Goal: Transaction & Acquisition: Subscribe to service/newsletter

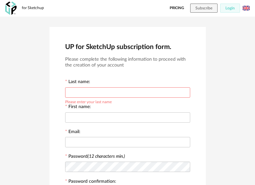
scroll to position [44, 0]
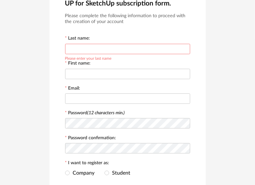
click at [103, 48] on input "text" at bounding box center [127, 49] width 125 height 10
type input "*"
type input "****"
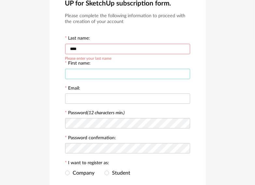
click at [100, 72] on input "text" at bounding box center [127, 74] width 125 height 10
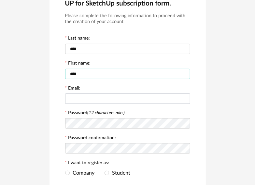
type input "****"
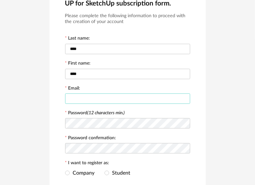
click at [95, 94] on input "text" at bounding box center [127, 99] width 125 height 10
click at [119, 100] on input "**********" at bounding box center [127, 99] width 125 height 10
type input "**********"
click at [184, 121] on icon at bounding box center [184, 123] width 8 height 13
click at [151, 140] on div "Password confirmation:" at bounding box center [127, 145] width 125 height 20
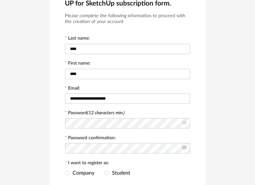
click at [182, 145] on icon at bounding box center [184, 148] width 8 height 13
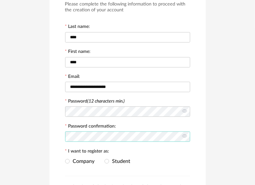
scroll to position [109, 0]
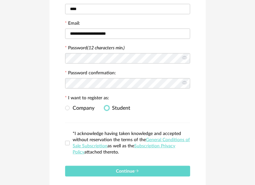
click at [108, 110] on span at bounding box center [106, 108] width 5 height 5
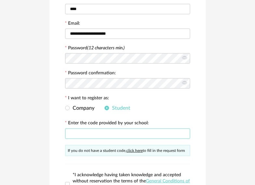
click at [95, 136] on input "text" at bounding box center [127, 134] width 125 height 10
click at [129, 137] on input "text" at bounding box center [127, 134] width 125 height 10
type input "******"
drag, startPoint x: 85, startPoint y: 131, endPoint x: 55, endPoint y: 129, distance: 30.3
click at [55, 129] on div "**********" at bounding box center [127, 75] width 156 height 315
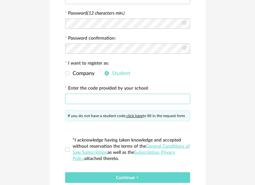
scroll to position [141, 0]
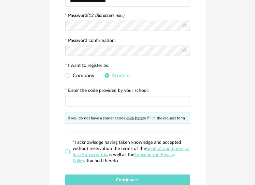
click at [69, 152] on span at bounding box center [67, 152] width 5 height 5
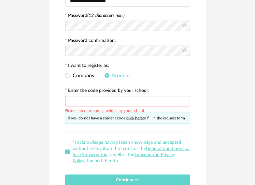
click at [138, 120] on link "click here" at bounding box center [135, 118] width 16 height 4
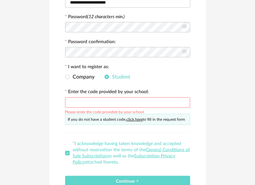
scroll to position [150, 0]
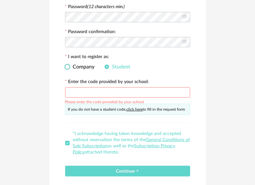
click at [70, 67] on span "Company" at bounding box center [82, 66] width 25 height 5
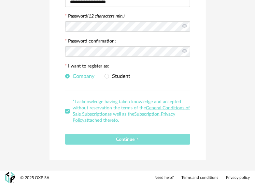
click at [105, 141] on button "Continue" at bounding box center [127, 139] width 125 height 11
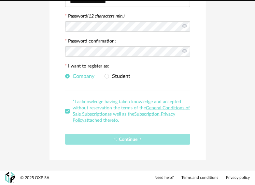
scroll to position [0, 0]
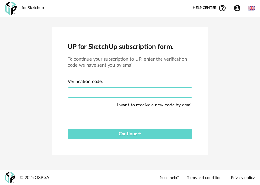
click at [101, 89] on input "text" at bounding box center [130, 92] width 125 height 10
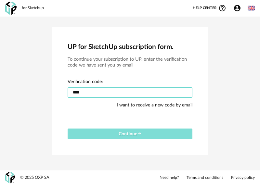
type input "****"
click at [127, 135] on span "Continue" at bounding box center [130, 134] width 23 height 5
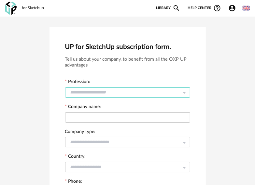
click at [101, 94] on input "text" at bounding box center [127, 92] width 125 height 10
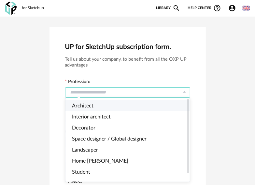
click at [95, 106] on li "Architect" at bounding box center [130, 105] width 130 height 11
type input "*********"
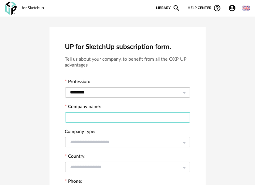
click at [91, 118] on input "text" at bounding box center [127, 118] width 125 height 10
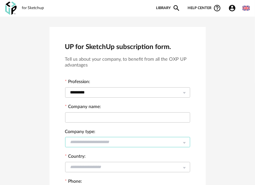
click at [107, 148] on input "text" at bounding box center [127, 142] width 125 height 10
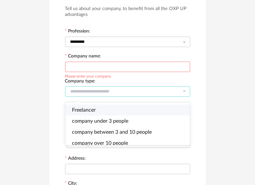
scroll to position [33, 0]
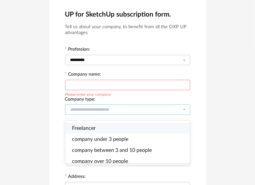
click at [96, 127] on li "Freelancer" at bounding box center [130, 128] width 130 height 11
type input "**********"
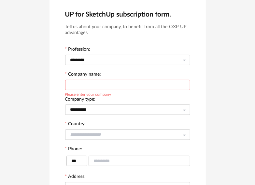
click at [99, 87] on input "text" at bounding box center [127, 85] width 125 height 10
type input "*"
click at [86, 135] on input "text" at bounding box center [127, 135] width 125 height 10
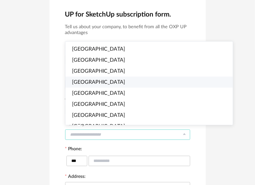
click at [47, 84] on div "**********" at bounding box center [127, 150] width 255 height 332
click at [116, 133] on input "text" at bounding box center [127, 135] width 125 height 10
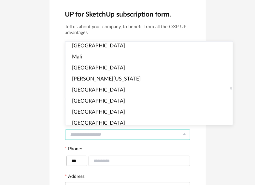
scroll to position [1431, 0]
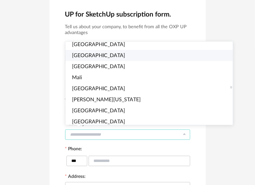
click at [84, 53] on span "Malaysia" at bounding box center [98, 55] width 53 height 5
type input "********"
type input "***"
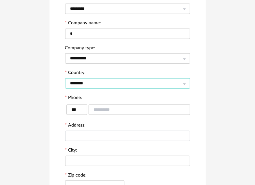
scroll to position [98, 0]
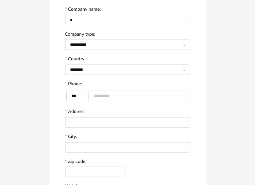
click at [109, 92] on input "text" at bounding box center [138, 96] width 101 height 10
type input "**********"
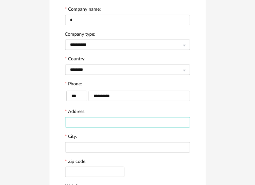
click at [107, 120] on input "text" at bounding box center [127, 122] width 125 height 10
type input "****"
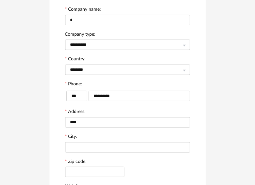
click at [96, 142] on div at bounding box center [127, 147] width 125 height 13
click at [93, 146] on input "text" at bounding box center [127, 147] width 125 height 10
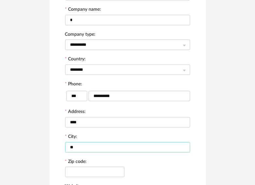
type input "*"
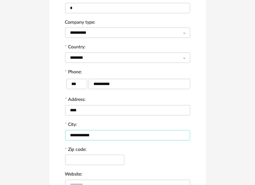
scroll to position [163, 0]
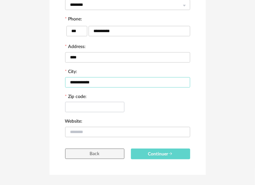
type input "**********"
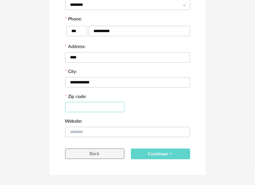
click at [87, 107] on input "text" at bounding box center [94, 107] width 59 height 10
type input "*****"
click at [89, 133] on input "text" at bounding box center [127, 132] width 125 height 10
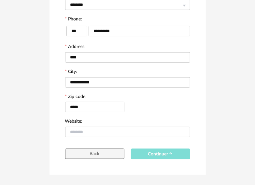
click at [154, 154] on button "Continuer" at bounding box center [160, 154] width 59 height 11
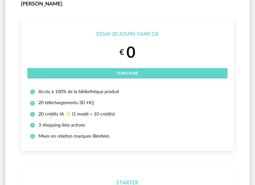
scroll to position [65, 0]
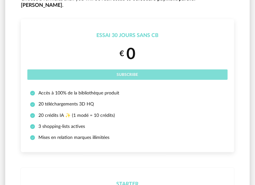
click at [116, 70] on button "Subscribe" at bounding box center [127, 75] width 200 height 10
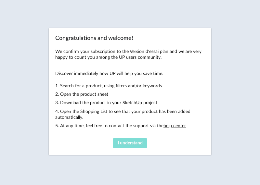
click at [133, 142] on span "I understand" at bounding box center [130, 143] width 25 height 5
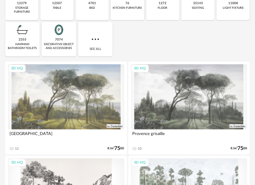
scroll to position [33, 0]
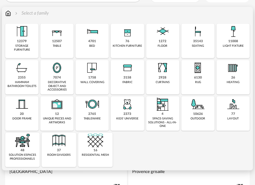
click at [18, 113] on div "20 door frame" at bounding box center [21, 114] width 33 height 34
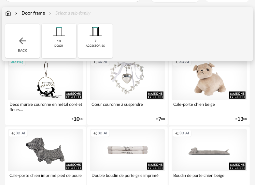
click at [62, 43] on div "13 door" at bounding box center [59, 41] width 34 height 34
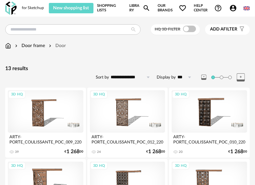
click at [134, 4] on link "Library Magnify icon" at bounding box center [139, 8] width 21 height 10
click at [49, 114] on div "3D HQ" at bounding box center [45, 111] width 75 height 42
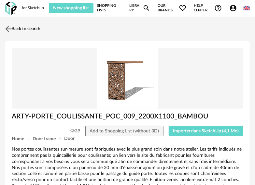
click at [7, 29] on img at bounding box center [8, 28] width 9 height 9
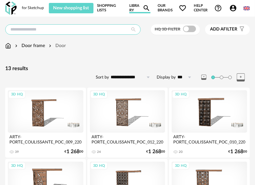
click at [7, 29] on input "text" at bounding box center [72, 29] width 135 height 10
click at [32, 8] on div "for Sketchup" at bounding box center [33, 8] width 22 height 5
click at [105, 7] on link "Shopping Lists" at bounding box center [109, 8] width 25 height 10
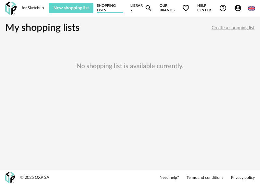
click at [31, 7] on div "for Sketchup" at bounding box center [33, 8] width 22 height 5
click at [148, 9] on icon "Magnify icon" at bounding box center [149, 8] width 6 height 6
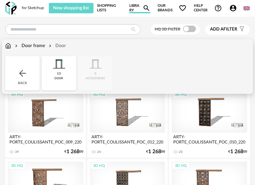
click at [12, 46] on div "Door frame Door" at bounding box center [35, 46] width 60 height 7
click at [8, 46] on img at bounding box center [8, 46] width 6 height 7
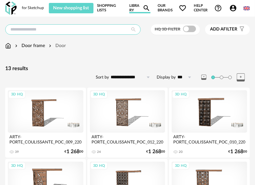
click at [25, 29] on input "text" at bounding box center [72, 29] width 135 height 10
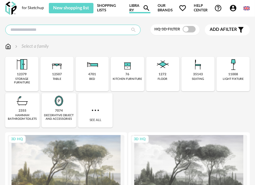
click at [40, 29] on input "text" at bounding box center [72, 30] width 135 height 10
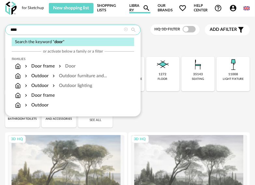
type input "****"
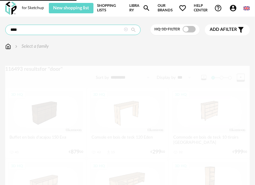
click at [106, 30] on input "****" at bounding box center [72, 30] width 135 height 10
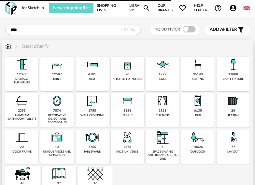
click at [24, 49] on div "Select a family" at bounding box center [31, 46] width 35 height 7
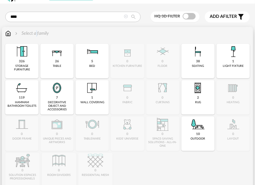
scroll to position [33, 0]
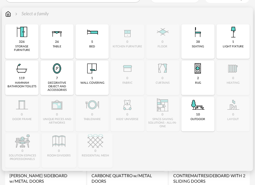
click at [128, 143] on div "Close icon 326 storage furniture 26 table 5 bed 0 kitchen furniture 0 floor 38 …" at bounding box center [127, 96] width 244 height 144
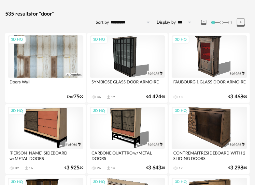
scroll to position [0, 0]
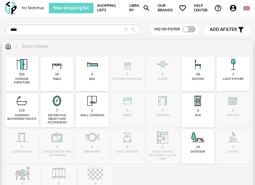
click at [9, 46] on img at bounding box center [8, 46] width 6 height 7
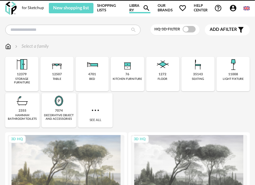
click at [30, 70] on div "12379 storage furniture" at bounding box center [21, 74] width 33 height 34
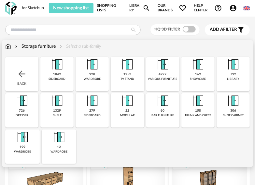
click at [9, 47] on img at bounding box center [8, 46] width 6 height 7
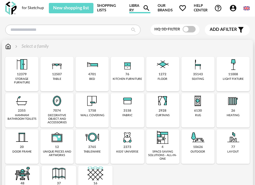
drag, startPoint x: 21, startPoint y: 142, endPoint x: 43, endPoint y: 132, distance: 24.3
click at [21, 141] on img at bounding box center [22, 138] width 16 height 16
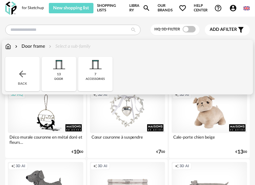
click at [98, 77] on div "7 accessories" at bounding box center [95, 74] width 34 height 34
click at [36, 47] on div "Door frame" at bounding box center [29, 46] width 31 height 7
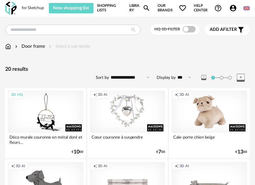
click at [35, 45] on div "Door frame" at bounding box center [29, 46] width 31 height 7
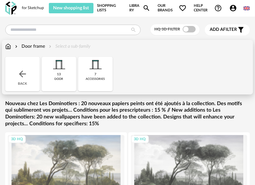
click at [58, 68] on img at bounding box center [59, 65] width 16 height 16
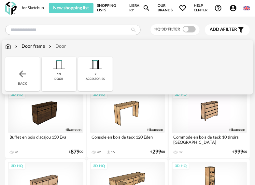
click at [57, 73] on div "13 door" at bounding box center [59, 74] width 34 height 34
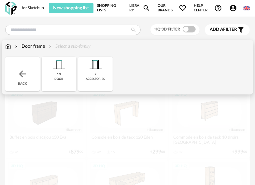
click at [26, 71] on img at bounding box center [22, 74] width 10 height 10
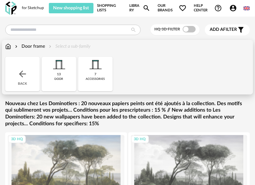
click at [27, 75] on img at bounding box center [22, 74] width 10 height 10
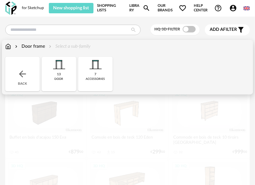
click at [25, 74] on img at bounding box center [22, 74] width 10 height 10
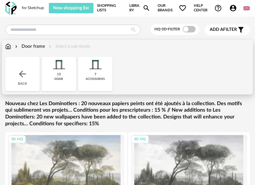
click at [25, 74] on img at bounding box center [22, 74] width 10 height 10
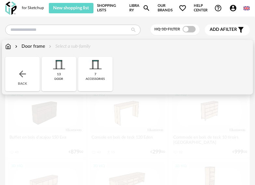
click at [25, 73] on img at bounding box center [22, 74] width 10 height 10
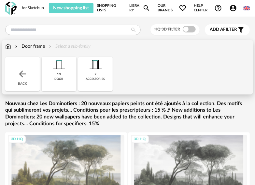
click at [25, 73] on img at bounding box center [22, 74] width 10 height 10
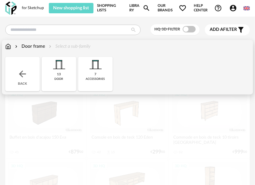
click at [5, 45] on div "Door frame Select a sub-family Close icon Back 13 door 7 accessories" at bounding box center [127, 67] width 251 height 55
click at [8, 45] on img at bounding box center [8, 46] width 6 height 7
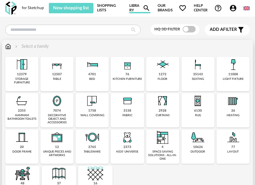
click at [164, 105] on img at bounding box center [163, 101] width 16 height 16
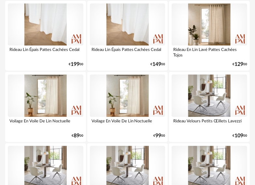
scroll to position [1171, 0]
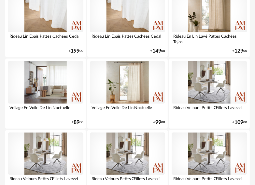
click at [64, 91] on div at bounding box center [45, 82] width 75 height 42
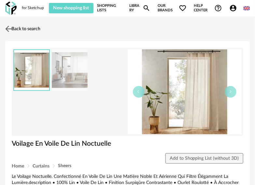
click at [10, 30] on img at bounding box center [8, 28] width 9 height 9
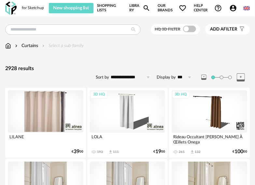
click at [136, 7] on link "Library Magnify icon" at bounding box center [139, 8] width 21 height 10
click at [131, 114] on div "3D HQ" at bounding box center [127, 111] width 75 height 42
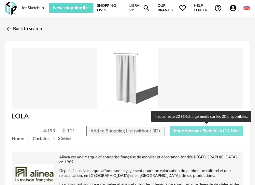
click at [187, 132] on span "Importer dans SketchUp (14 Mo)" at bounding box center [206, 131] width 65 height 5
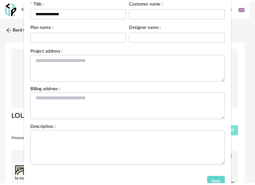
scroll to position [65, 0]
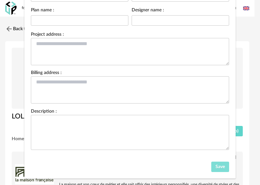
click at [221, 167] on span "Save" at bounding box center [220, 167] width 9 height 5
